Goal: Check status: Verify the current state of an ongoing process or item

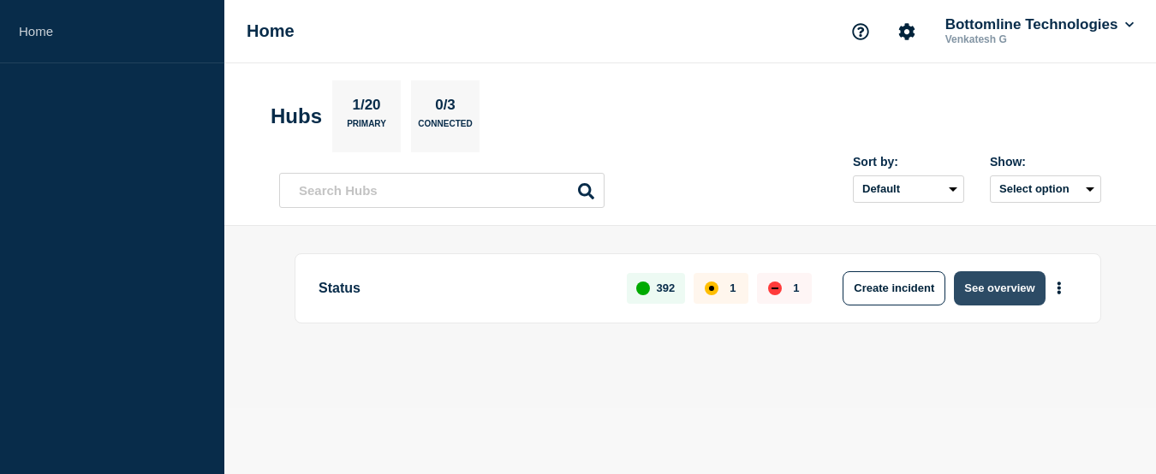
click at [980, 283] on button "See overview" at bounding box center [999, 288] width 91 height 34
click at [981, 290] on button "See overview" at bounding box center [999, 288] width 91 height 34
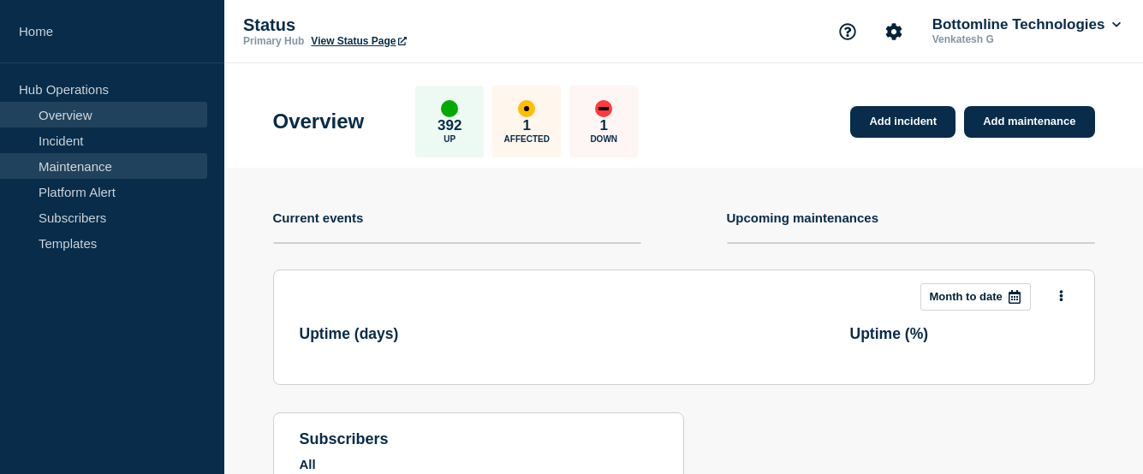
click at [80, 162] on link "Maintenance" at bounding box center [103, 166] width 207 height 26
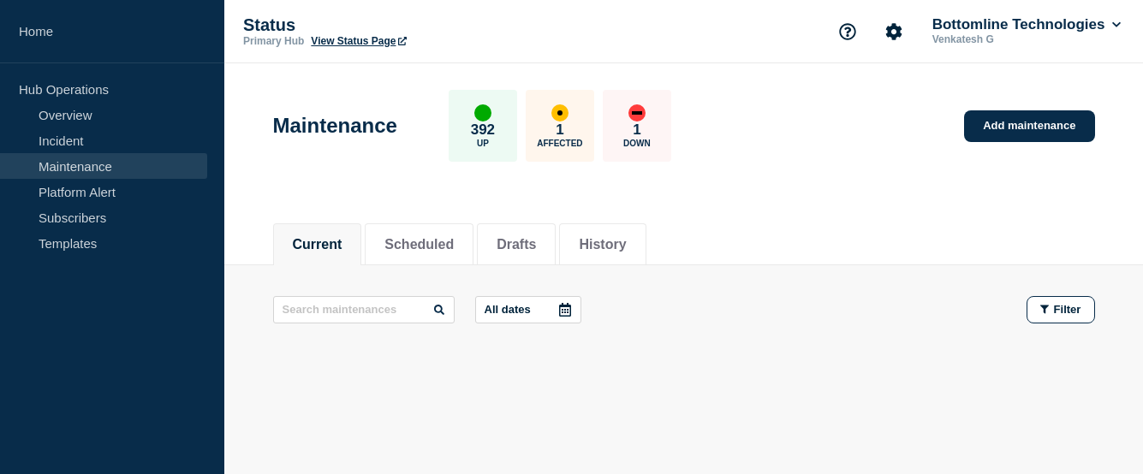
scroll to position [49, 0]
